Goal: Book appointment/travel/reservation

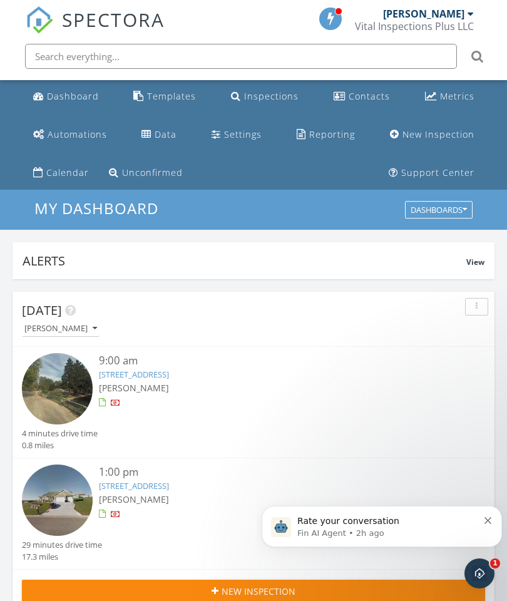
click at [62, 172] on div "Calendar" at bounding box center [67, 172] width 43 height 12
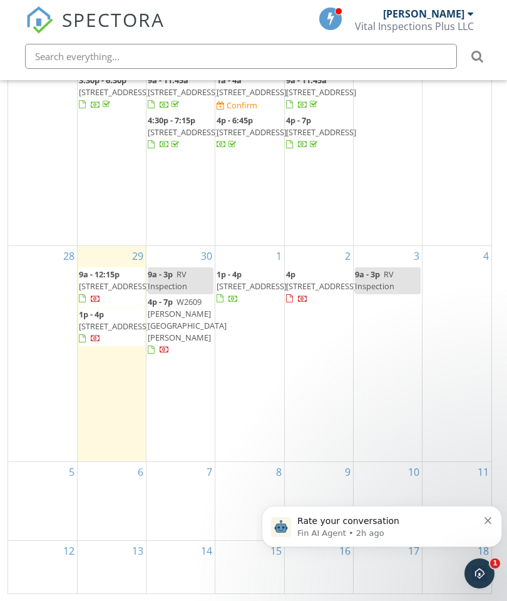
click at [116, 497] on div "6" at bounding box center [112, 501] width 68 height 78
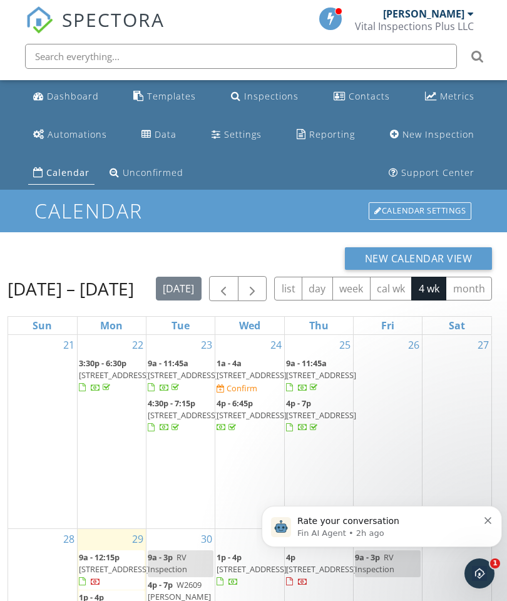
click at [466, 251] on button "New Calendar View" at bounding box center [419, 258] width 148 height 23
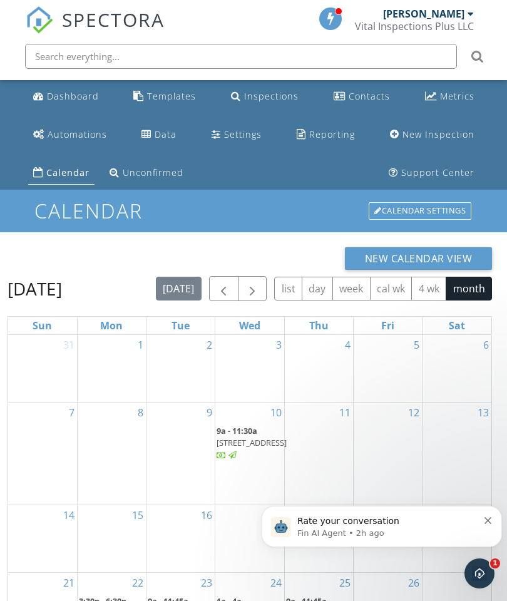
click at [456, 202] on link "Calendar Settings" at bounding box center [419, 211] width 105 height 20
click at [65, 95] on div "Dashboard" at bounding box center [73, 96] width 52 height 12
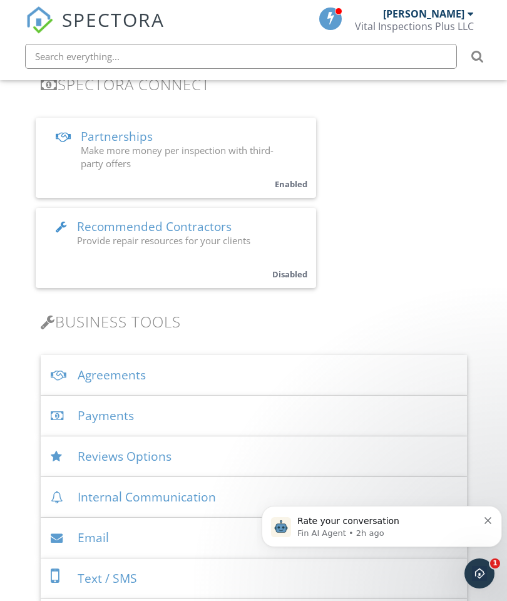
scroll to position [352, 0]
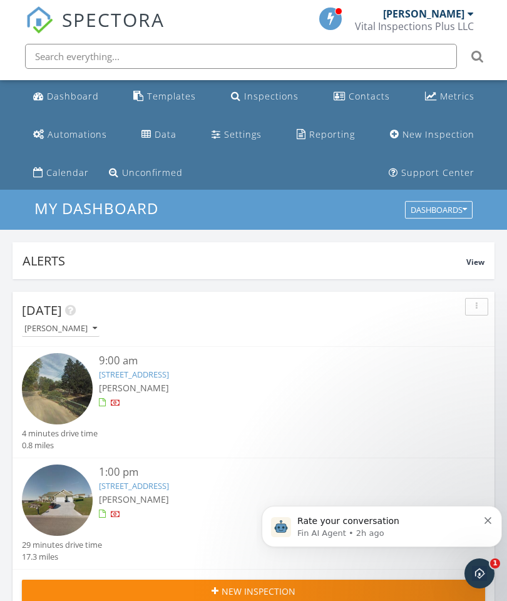
click at [446, 133] on div "New Inspection" at bounding box center [438, 134] width 72 height 12
click at [426, 524] on p "Rate your conversation" at bounding box center [387, 521] width 181 height 13
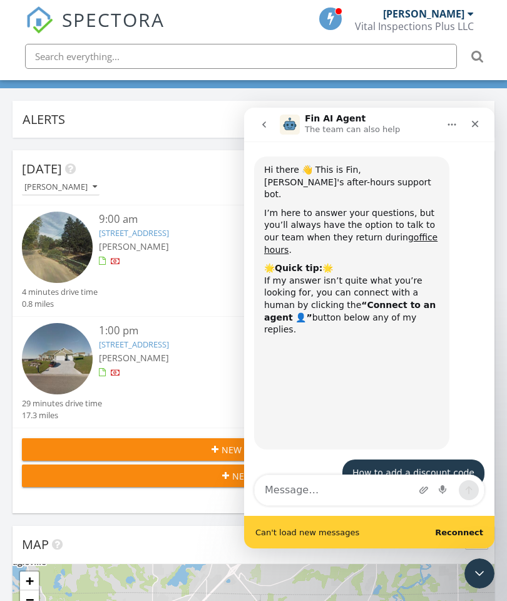
scroll to position [2, 0]
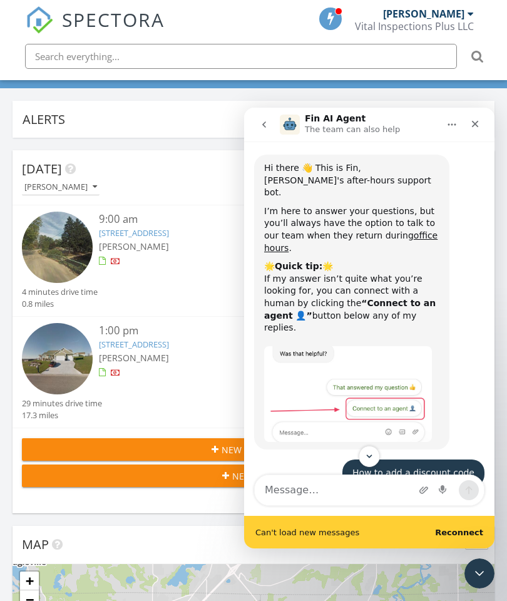
click at [478, 575] on icon "Close Intercom Messenger" at bounding box center [479, 573] width 15 height 15
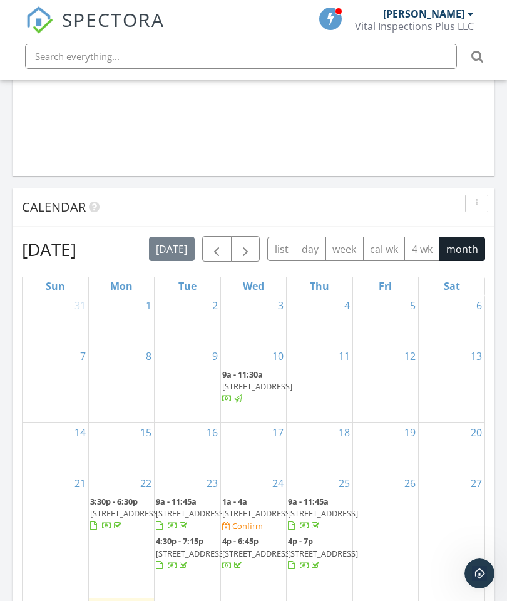
scroll to position [1229, 0]
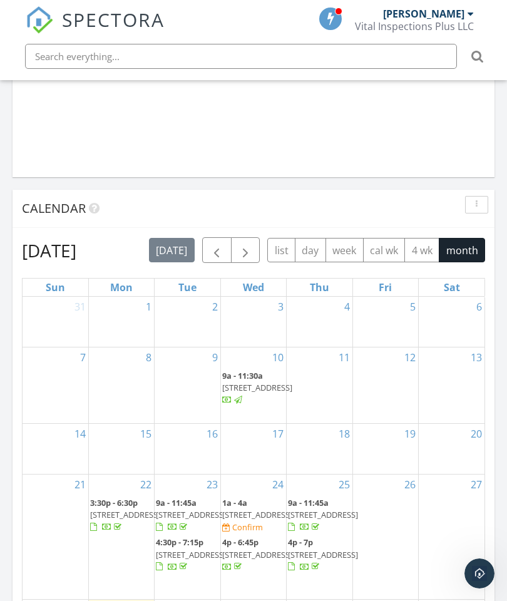
click at [478, 198] on button "button" at bounding box center [476, 205] width 23 height 18
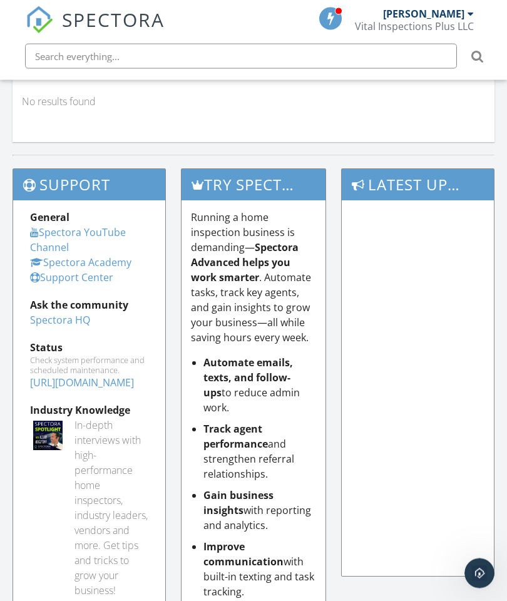
scroll to position [2265, 0]
click at [486, 565] on div "Open Intercom Messenger" at bounding box center [479, 573] width 41 height 41
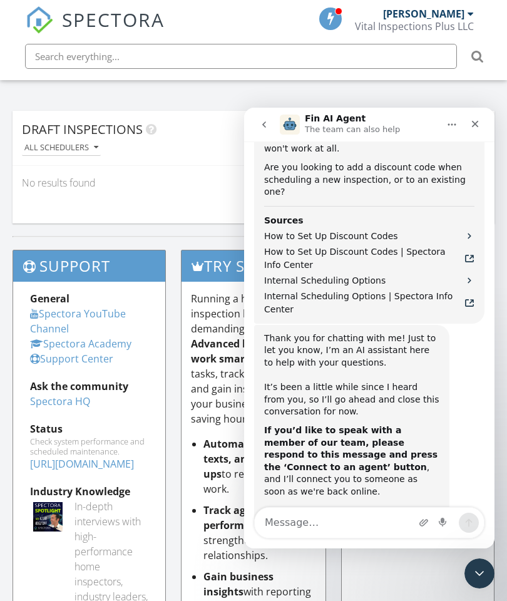
scroll to position [821, 0]
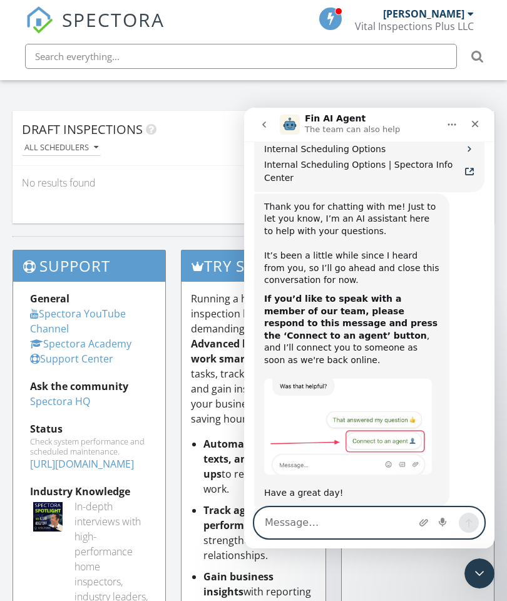
click at [349, 523] on textarea "Message…" at bounding box center [369, 523] width 229 height 30
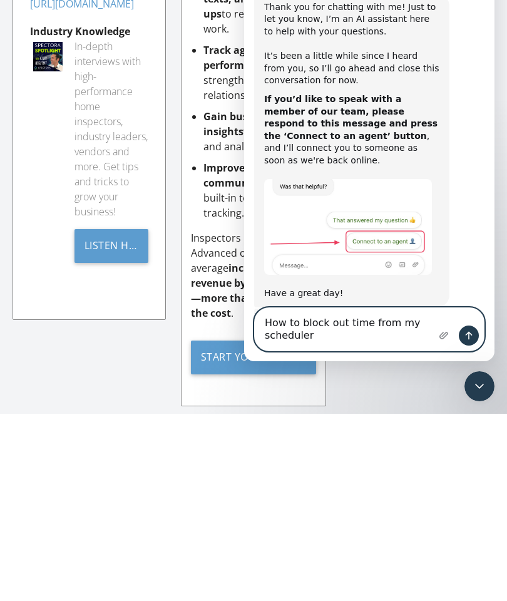
scroll to position [833, 0]
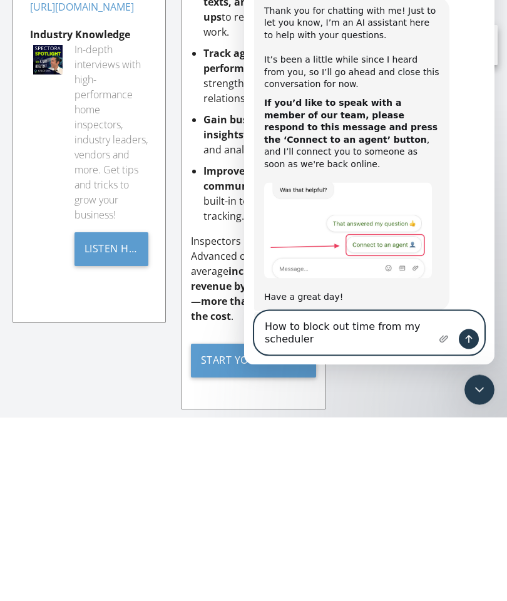
click at [361, 340] on textarea "How to block out time from my scheduler" at bounding box center [369, 333] width 229 height 43
click at [370, 331] on textarea "How to block out time from my scheduler" at bounding box center [369, 333] width 229 height 43
click at [369, 331] on textarea "How to block out time from my scheduler" at bounding box center [369, 333] width 229 height 43
click at [278, 346] on textarea "How to block out time from my scheduler" at bounding box center [369, 333] width 229 height 43
type textarea "How to block out time from my scheduler"
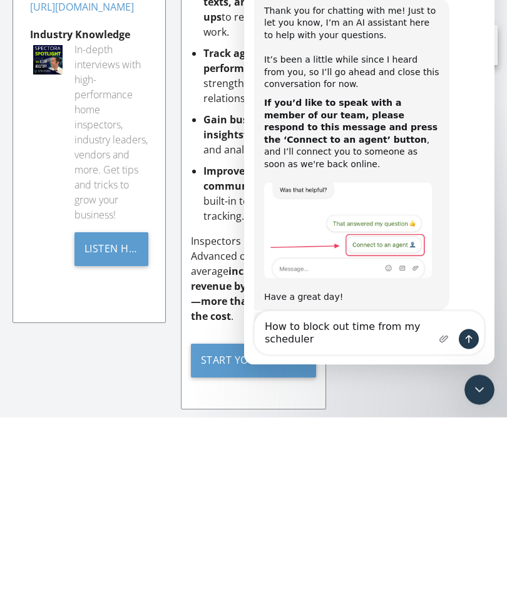
click at [314, 353] on div "Rate your conversation Terrible Bad OK Great Amazing" at bounding box center [341, 390] width 175 height 74
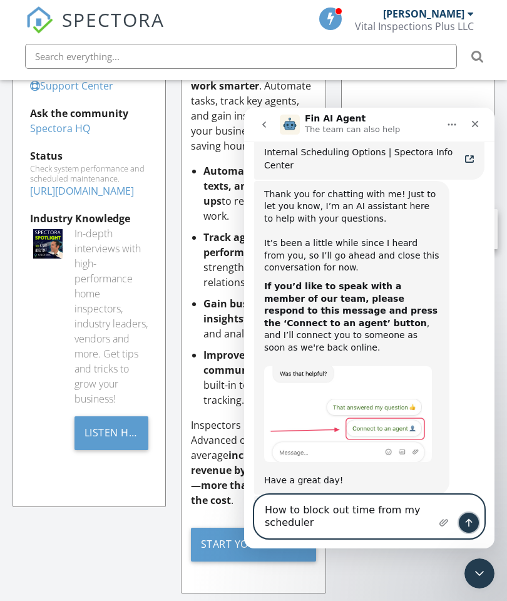
click at [469, 524] on icon "Send a message…" at bounding box center [469, 523] width 7 height 8
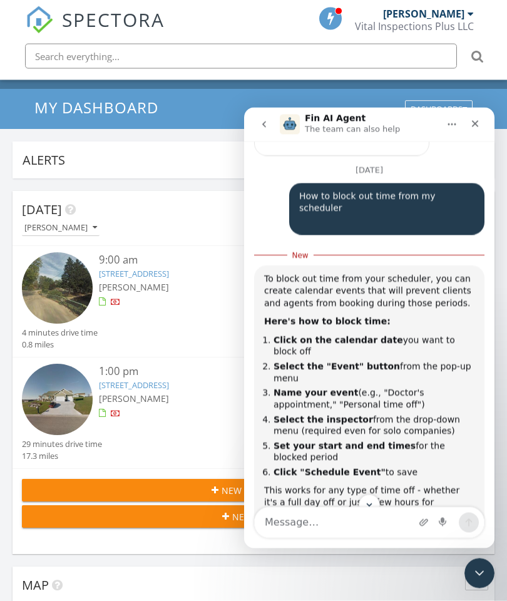
scroll to position [0, 0]
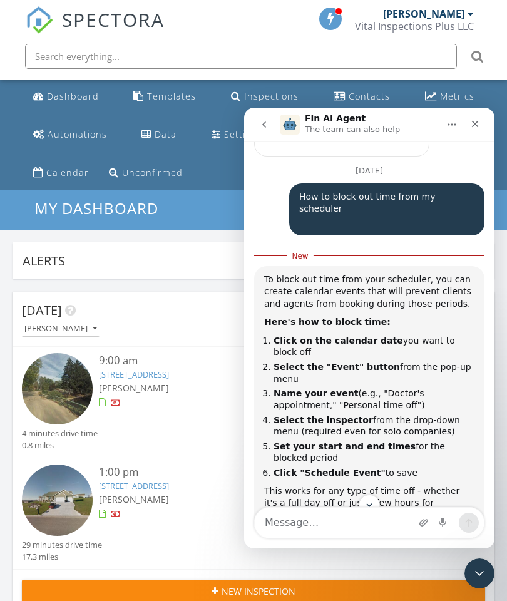
click at [64, 168] on div "Calendar" at bounding box center [67, 172] width 43 height 12
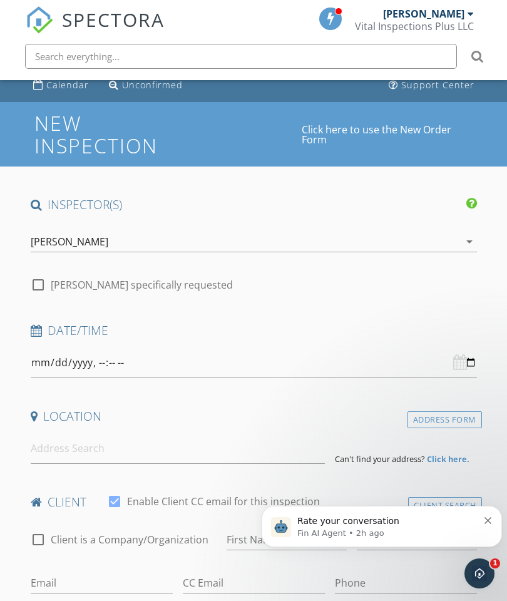
scroll to position [110, 0]
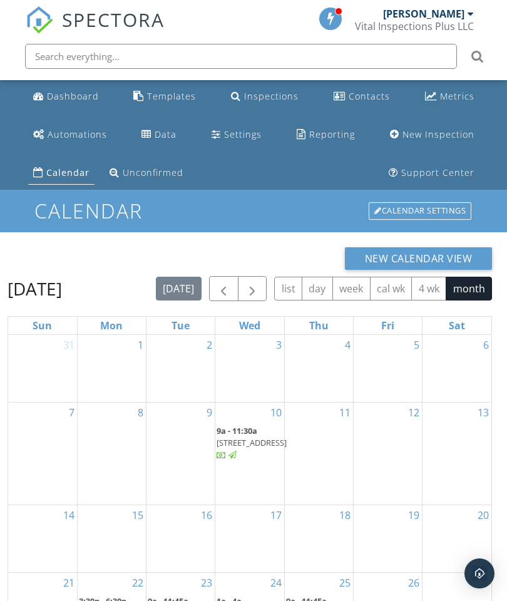
click at [251, 286] on span "button" at bounding box center [252, 289] width 15 height 15
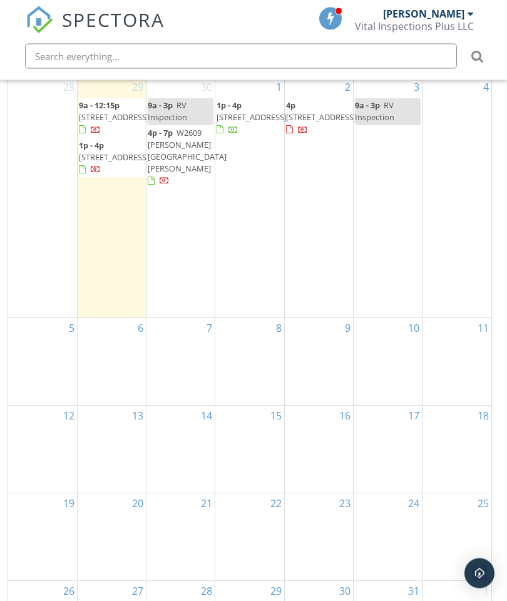
scroll to position [258, 0]
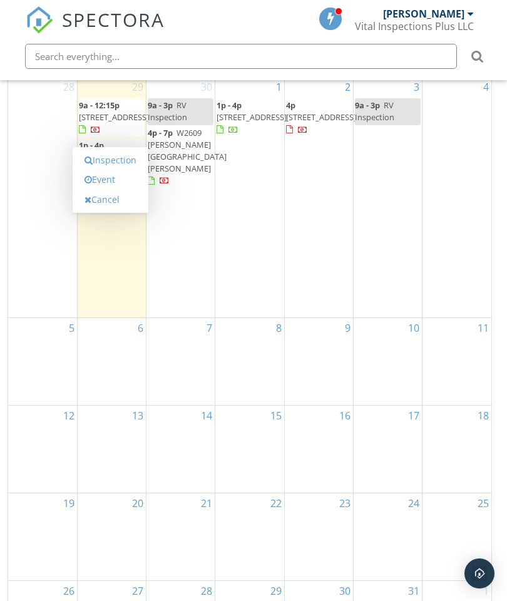
click at [104, 349] on div "6" at bounding box center [112, 361] width 68 height 87
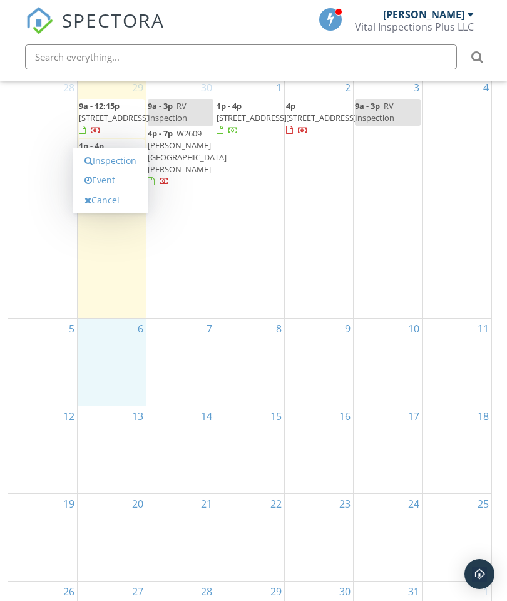
scroll to position [257, 0]
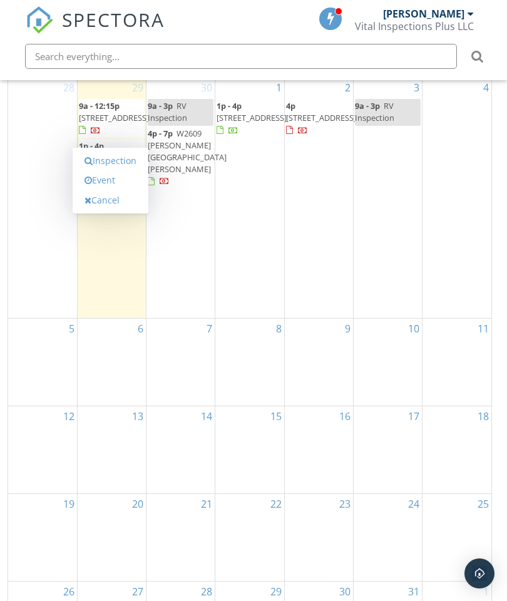
click at [110, 190] on link "Event" at bounding box center [110, 180] width 64 height 20
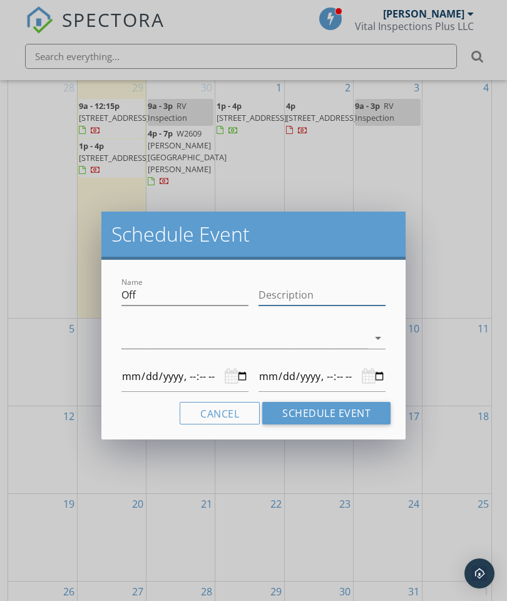
click at [332, 300] on input "Description" at bounding box center [321, 295] width 127 height 21
type input "P"
type input "[DATE]T00:00"
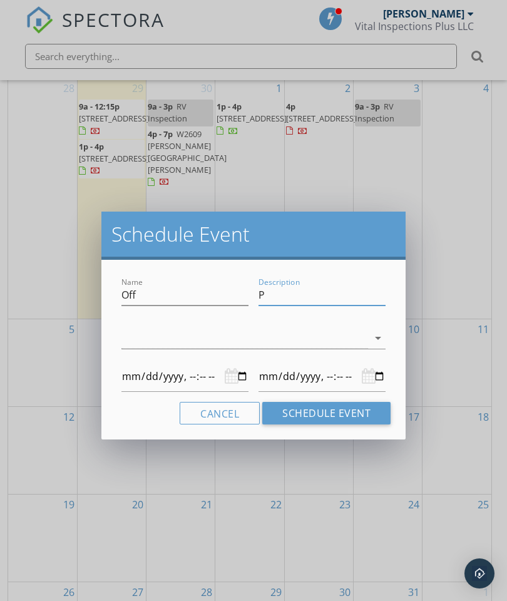
type input "Pe"
type input "[DATE]T00:00"
type input "Per"
type input "[DATE]T00:00"
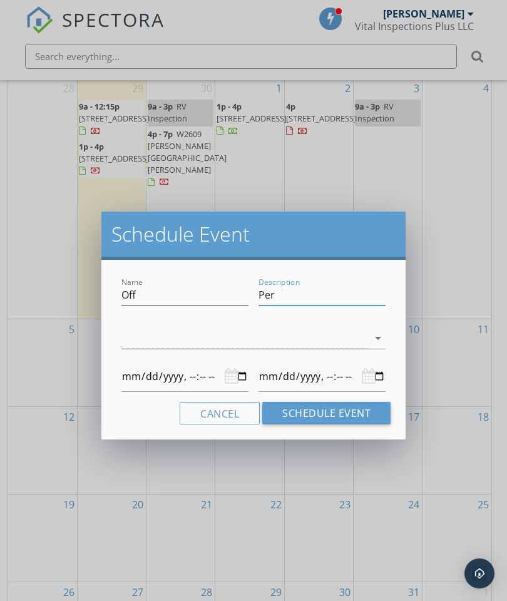
type input "[DATE]T00:00"
type input "Pers"
type input "[DATE]T00:00"
type input "Perso"
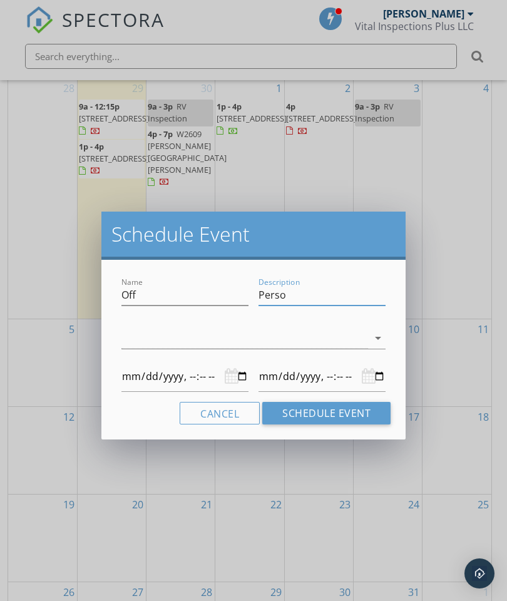
type input "[DATE]T00:00"
type input "Person"
type input "[DATE]T00:00"
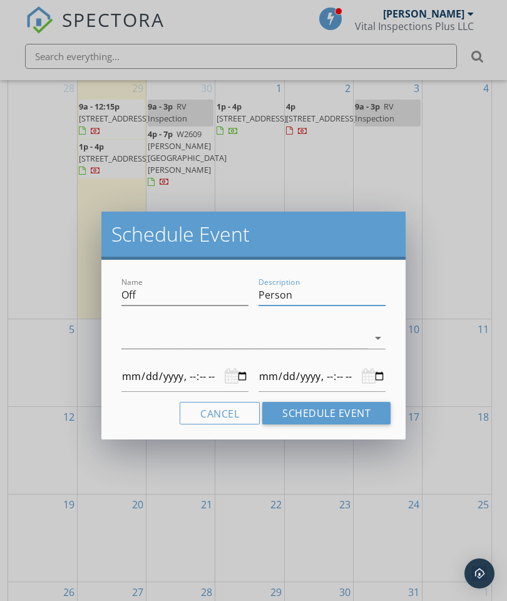
type input "Persona"
type input "[DATE]T00:00"
type input "Personal"
type input "[DATE]T00:00"
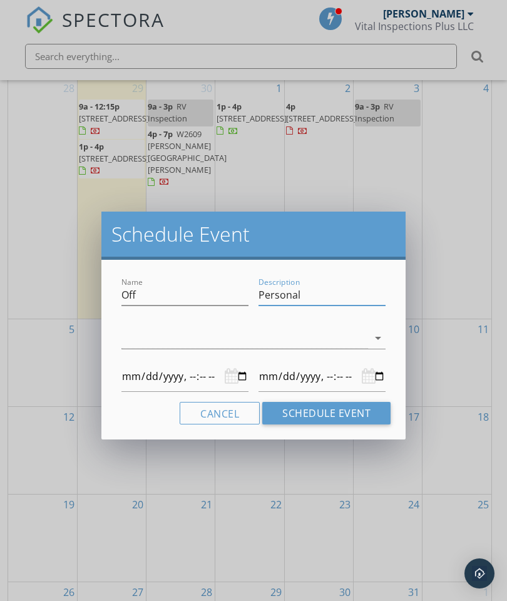
type input "[DATE]T00:00"
type input "Personal"
type input "[DATE]T00:00"
type input "Personal D"
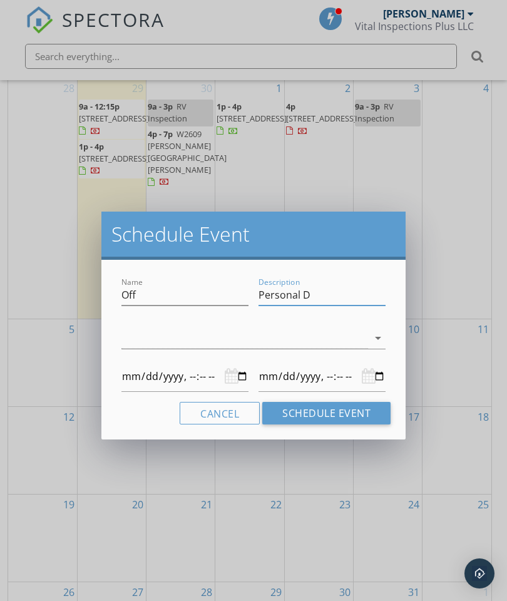
type input "[DATE]T00:00"
type input "Personal Da"
type input "[DATE]T00:00"
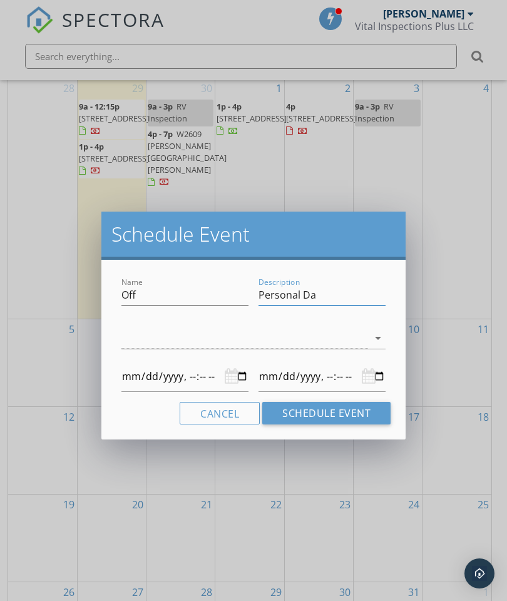
type input "Personal Day"
type input "[DATE]T00:00"
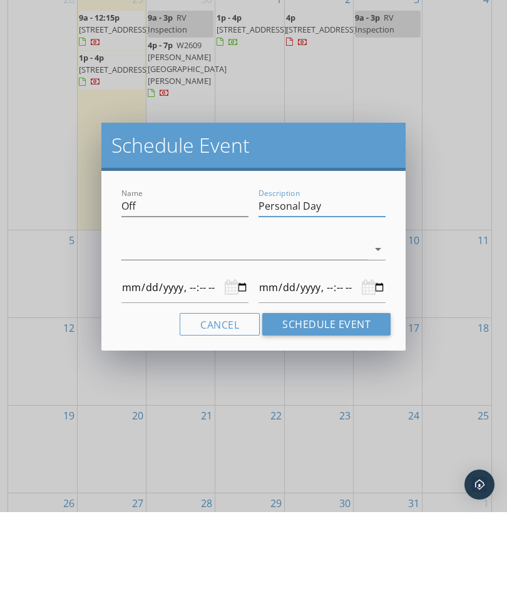
type input "Personal Day"
click at [369, 402] on button "Schedule Event" at bounding box center [326, 413] width 128 height 23
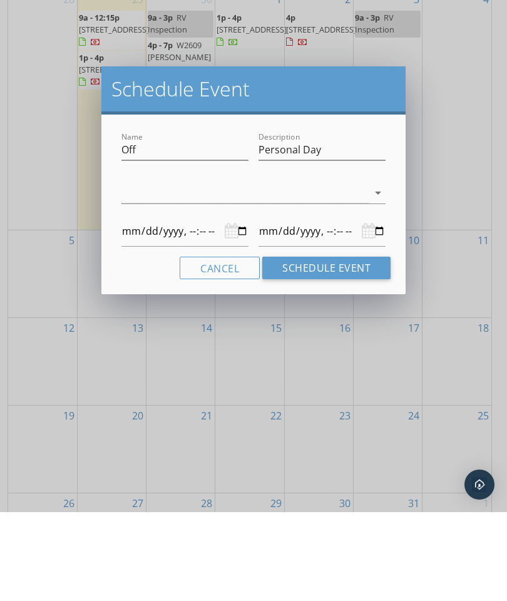
scroll to position [333, 0]
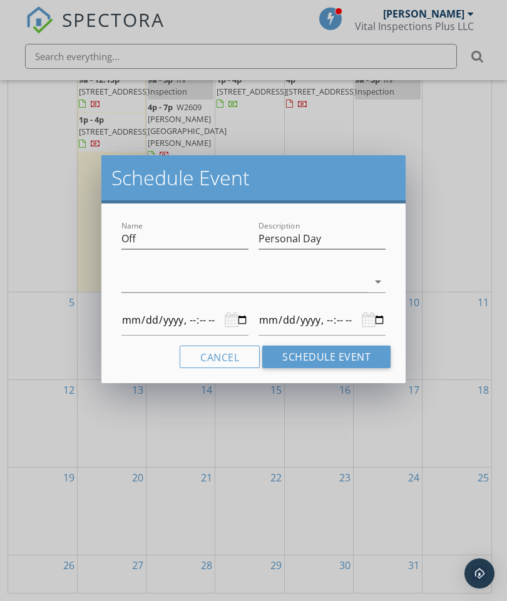
click at [359, 278] on div at bounding box center [244, 282] width 247 height 21
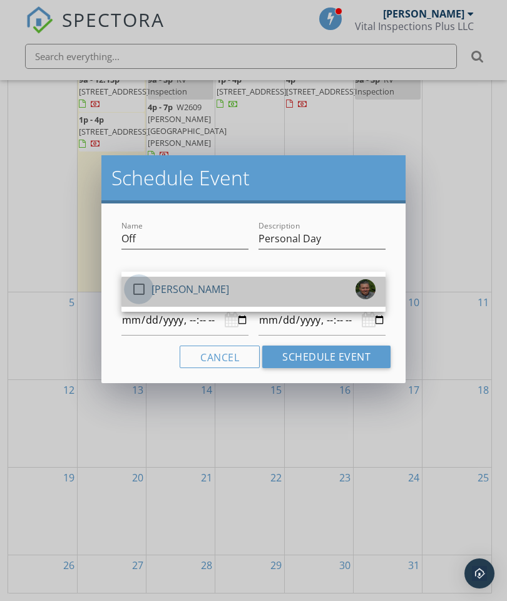
click at [142, 284] on div at bounding box center [138, 289] width 21 height 21
type input "[DATE]T00:00"
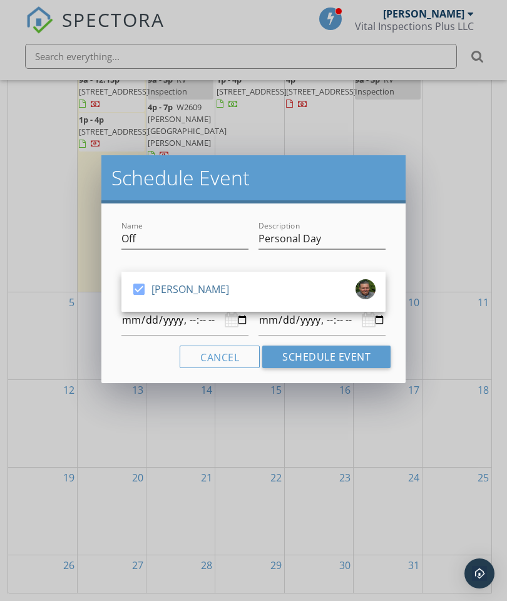
click at [357, 354] on button "Schedule Event" at bounding box center [326, 356] width 128 height 23
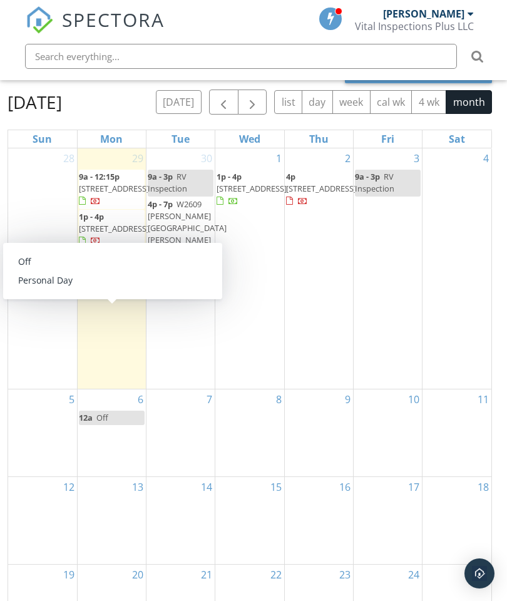
scroll to position [184, 0]
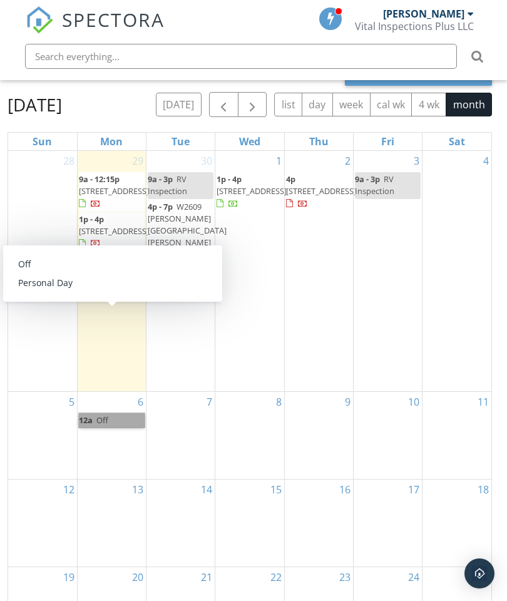
click at [105, 413] on link "12a Off" at bounding box center [112, 420] width 66 height 14
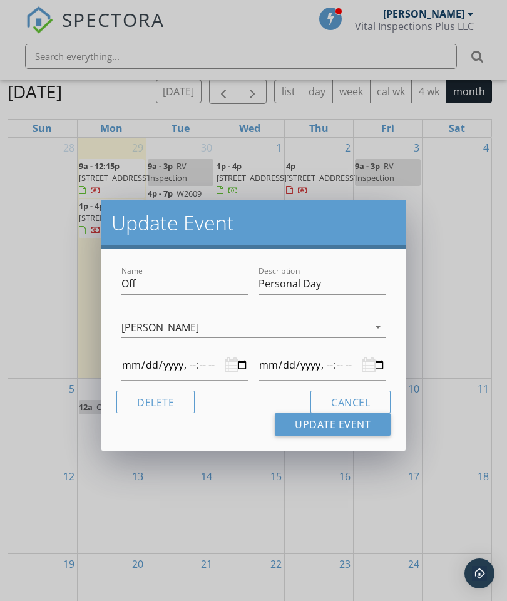
scroll to position [200, 0]
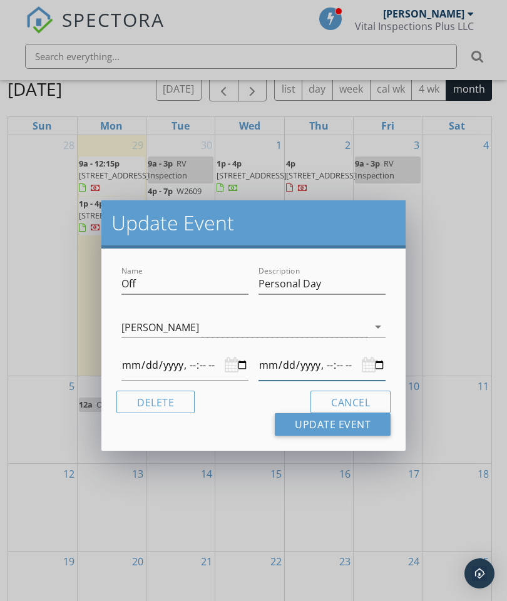
click at [360, 372] on input "datetime-local" at bounding box center [321, 365] width 127 height 31
type input "[DATE]T00:00"
type input "[DATE]T01:00"
type input "[DATE]T00:00"
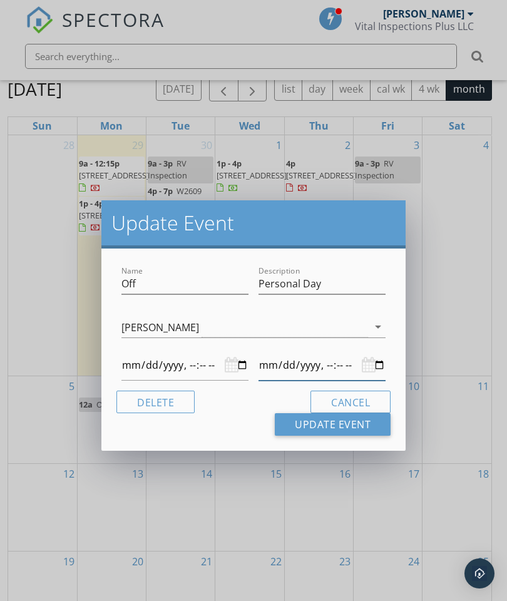
type input "[DATE]T13:00"
type input "[DATE]T00:00"
type input "[DATE]T19:00"
type input "[DATE]T00:00"
type input "[DATE]T20:00"
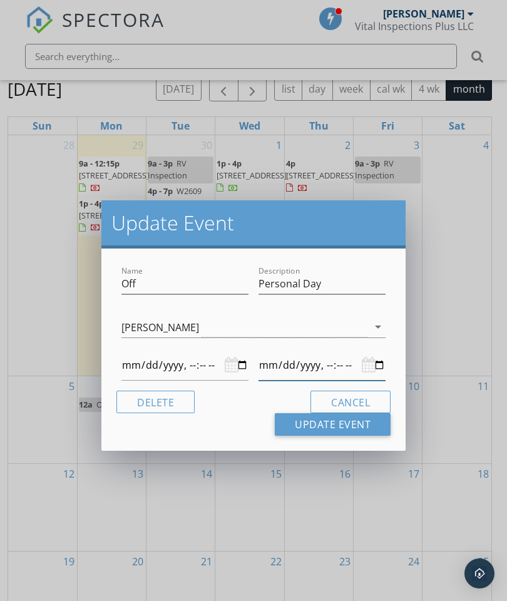
type input "[DATE]T00:00"
type input "[DATE]T20:00"
click at [332, 433] on button "Update Event" at bounding box center [333, 424] width 116 height 23
